Goal: Navigation & Orientation: Find specific page/section

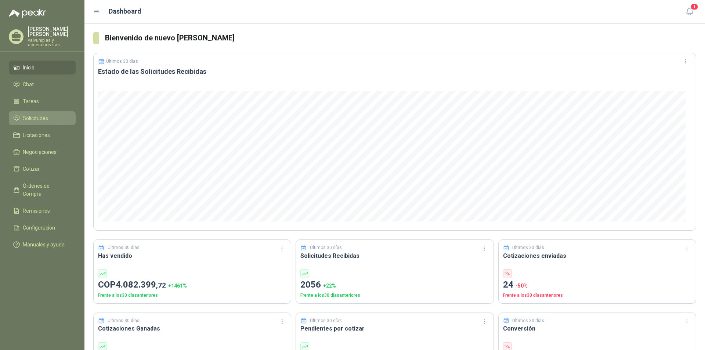
click at [37, 114] on span "Solicitudes" at bounding box center [35, 118] width 25 height 8
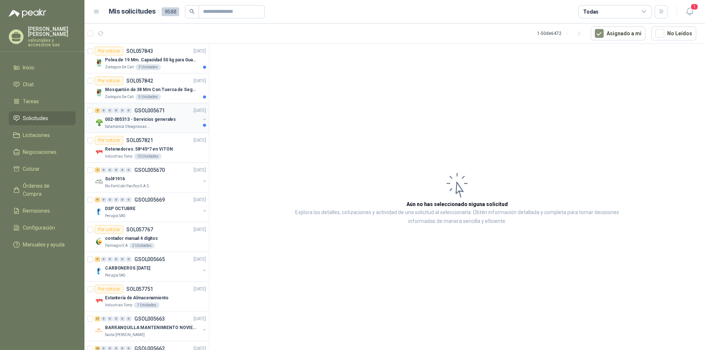
click at [129, 121] on p "002-005313 - Servicios generales" at bounding box center [140, 119] width 71 height 7
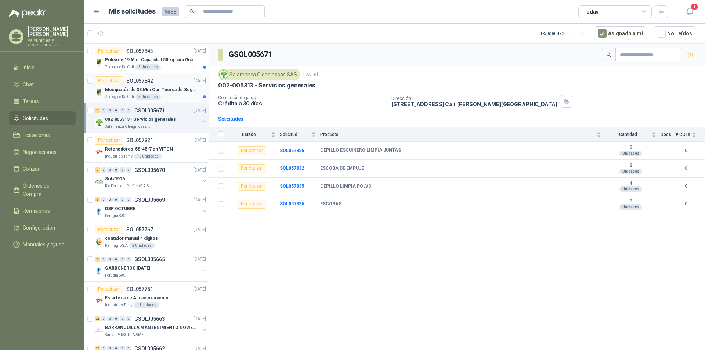
click at [125, 89] on p "Mosquetón de 38 Mm Con Tuerca de Seguridad. Carga 100 kg" at bounding box center [150, 89] width 91 height 7
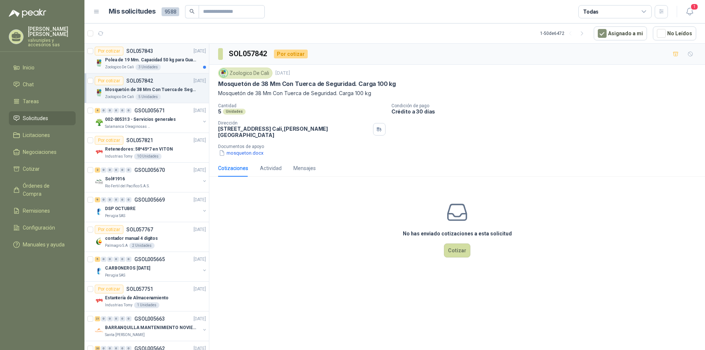
click at [126, 60] on p "Polea de 19 Mm. Capacidad 50 kg para Guaya. Cable O [GEOGRAPHIC_DATA]" at bounding box center [150, 60] width 91 height 7
